Goal: Answer question/provide support: Share knowledge or assist other users

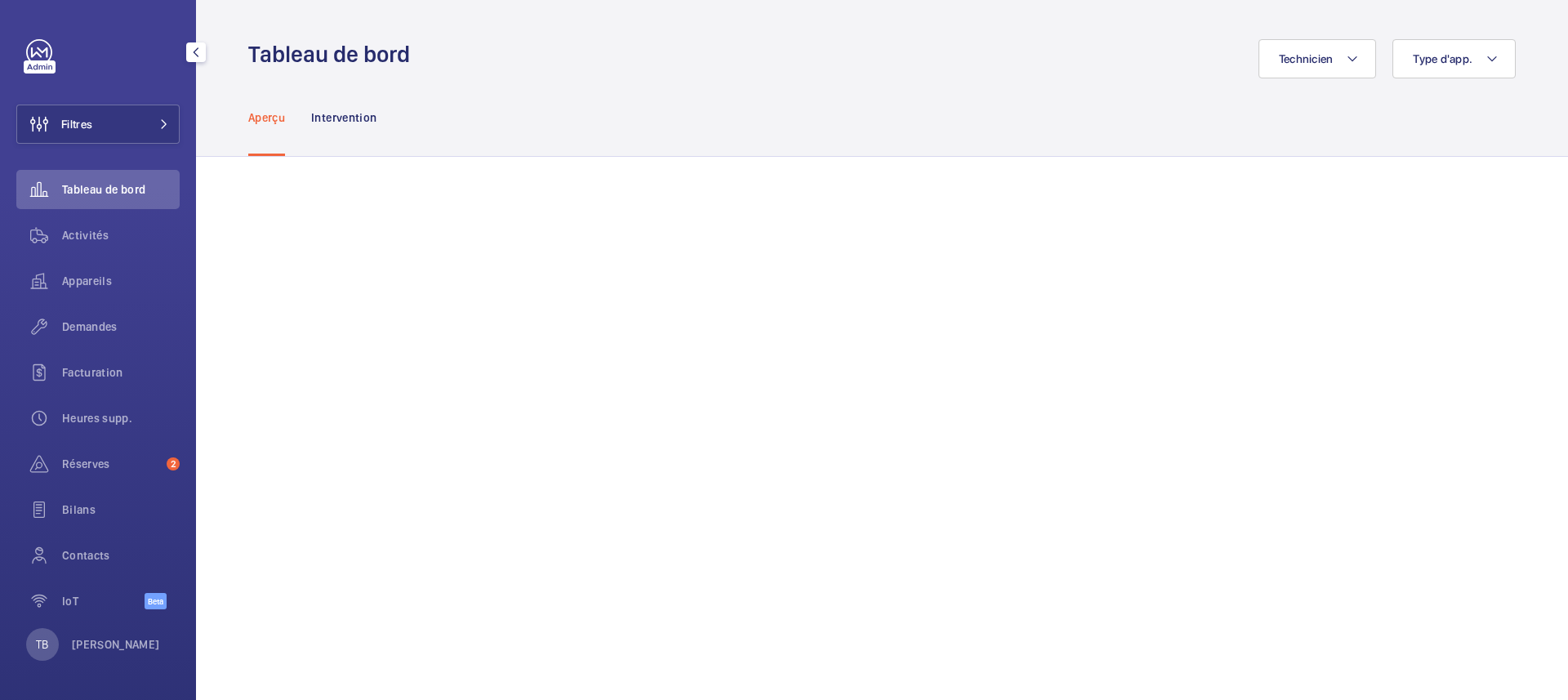
click at [96, 582] on div "TB [PERSON_NAME]" at bounding box center [93, 644] width 134 height 33
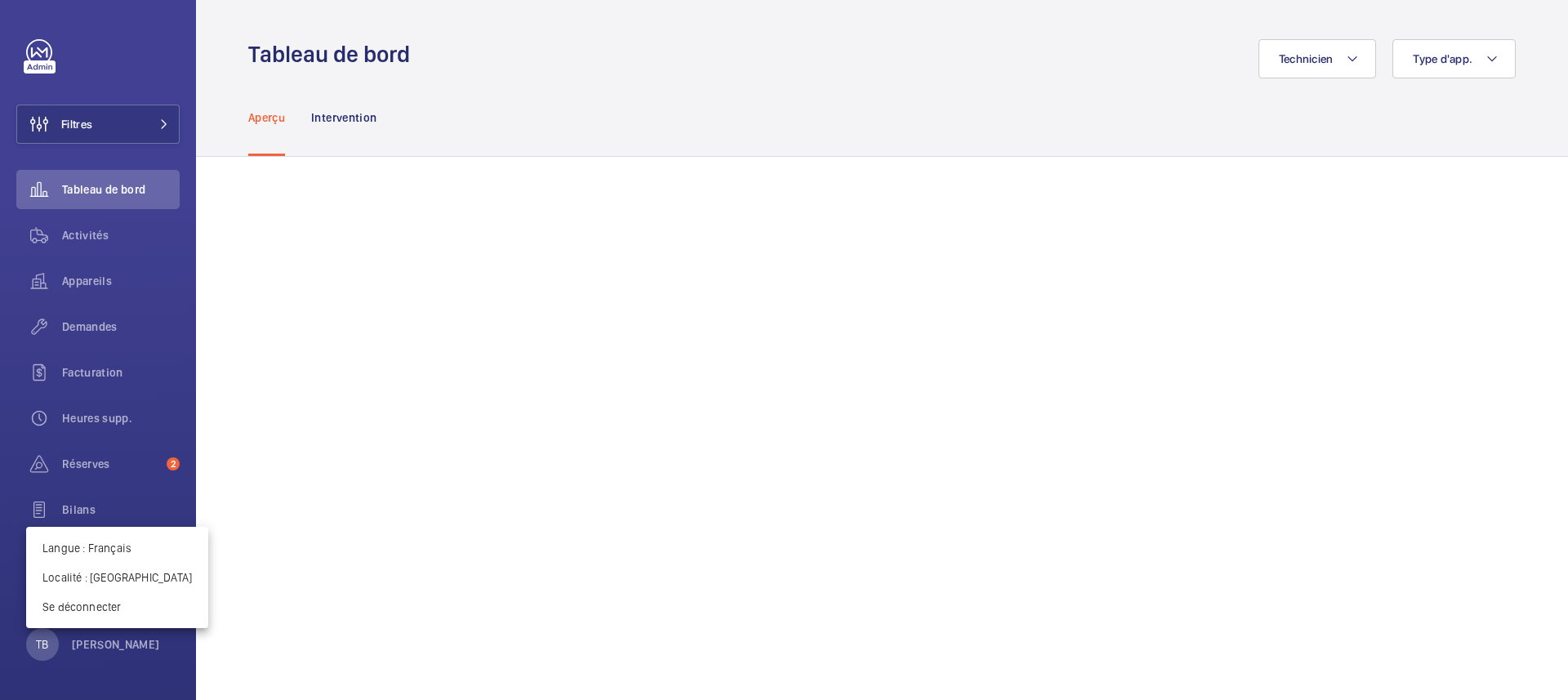
click at [114, 463] on div at bounding box center [784, 350] width 1568 height 700
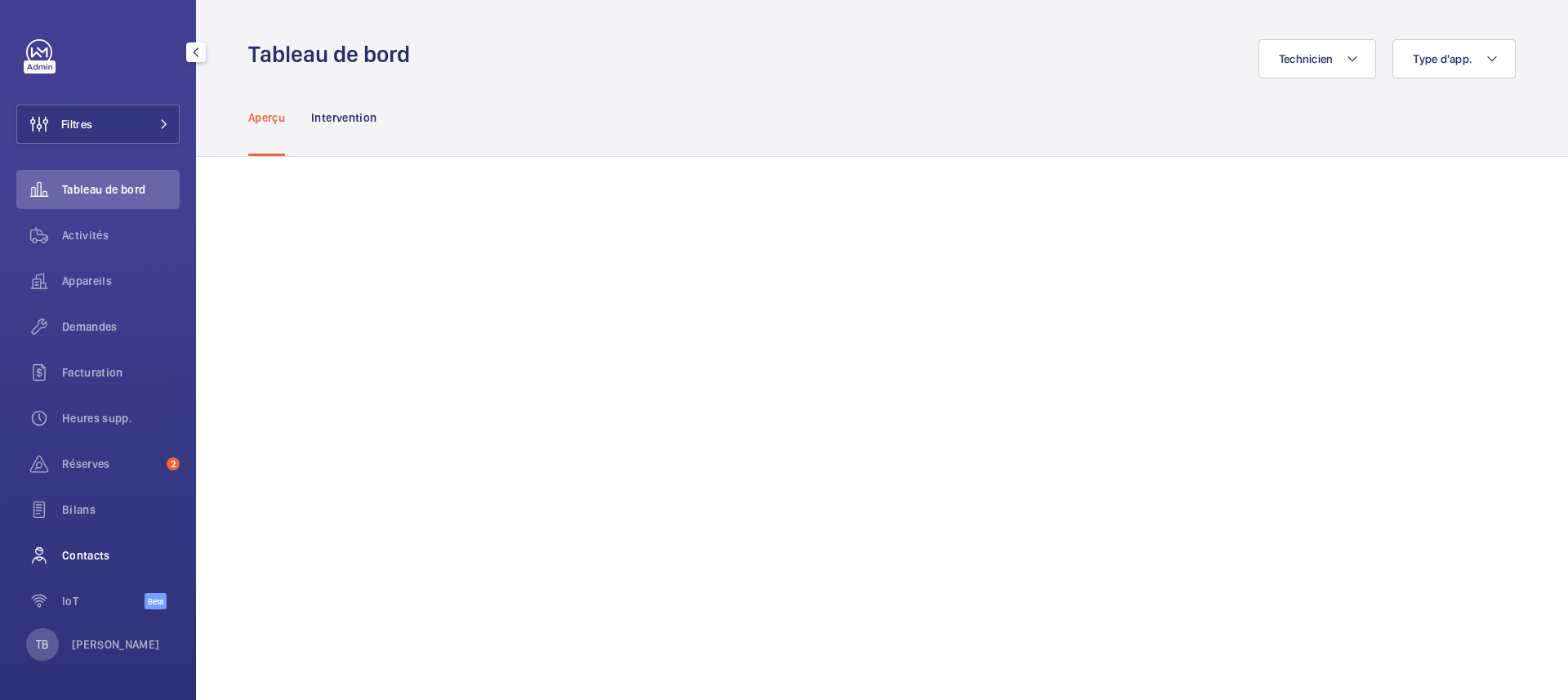
click at [93, 551] on span "Contacts" at bounding box center [120, 555] width 118 height 16
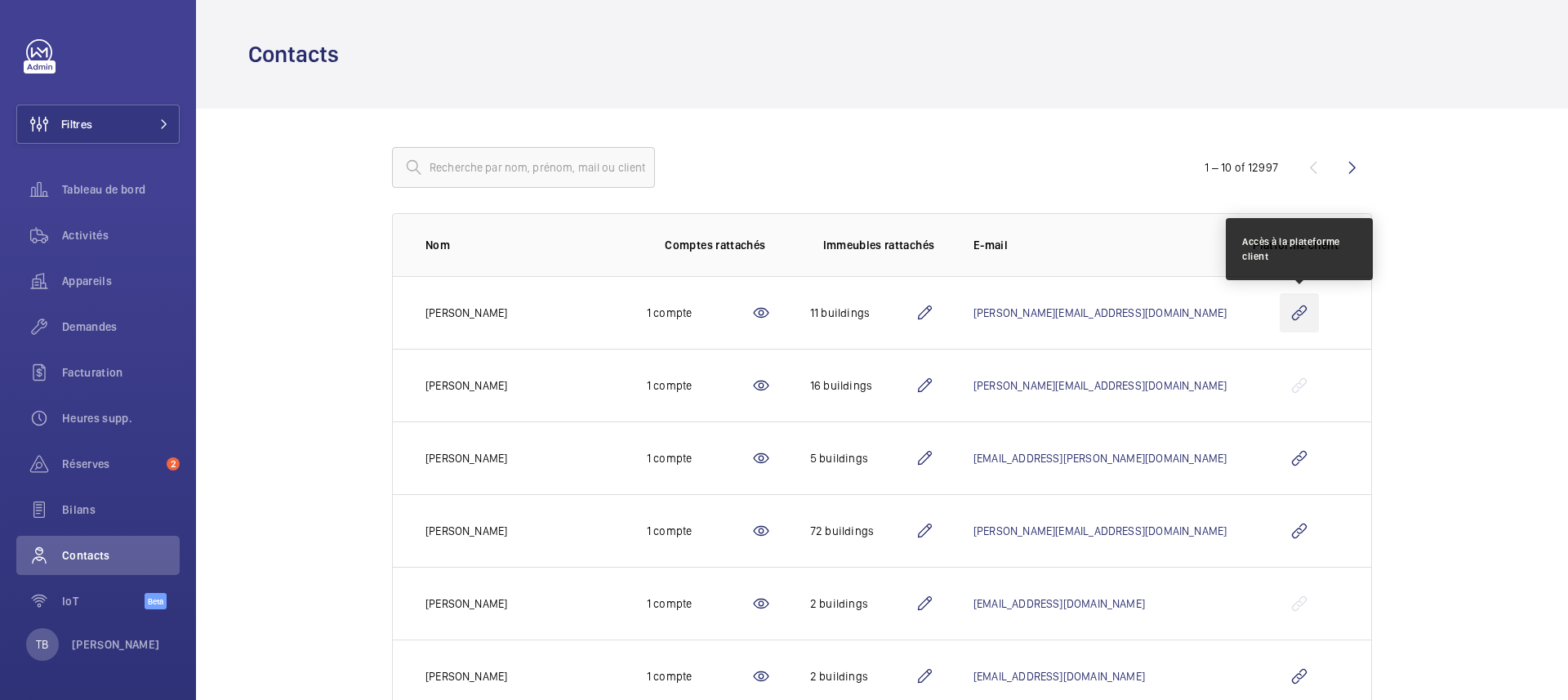
click at [1305, 315] on wm-front-icon-button at bounding box center [1299, 313] width 40 height 40
